Goal: Browse casually

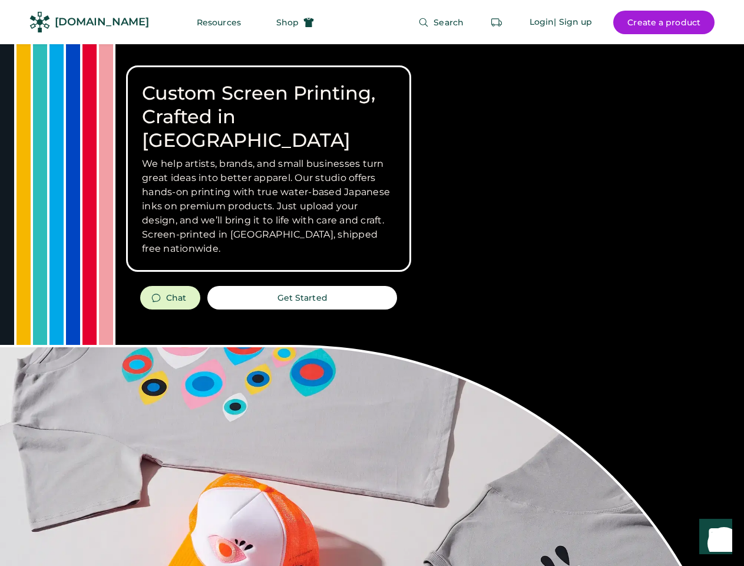
click at [372, 283] on div "Custom Screen Printing, Crafted in [GEOGRAPHIC_DATA] We help artists, brands, a…" at bounding box center [372, 418] width 744 height 749
click at [372, 305] on div "Custom Screen Printing, Crafted in [GEOGRAPHIC_DATA] We help artists, brands, a…" at bounding box center [372, 418] width 744 height 749
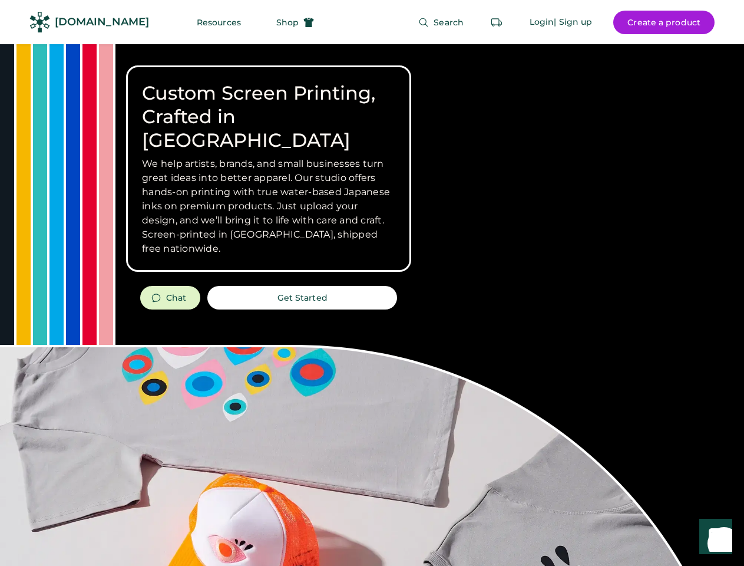
click at [372, 305] on div "Custom Screen Printing, Crafted in [GEOGRAPHIC_DATA] We help artists, brands, a…" at bounding box center [372, 418] width 744 height 749
click at [269, 169] on h3 "We help artists, brands, and small businesses turn great ideas into better appa…" at bounding box center [268, 206] width 253 height 99
click at [269, 157] on h3 "We help artists, brands, and small businesses turn great ideas into better appa…" at bounding box center [268, 206] width 253 height 99
click at [269, 105] on h1 "Custom Screen Printing, Crafted in [GEOGRAPHIC_DATA]" at bounding box center [268, 116] width 253 height 71
